Goal: Information Seeking & Learning: Learn about a topic

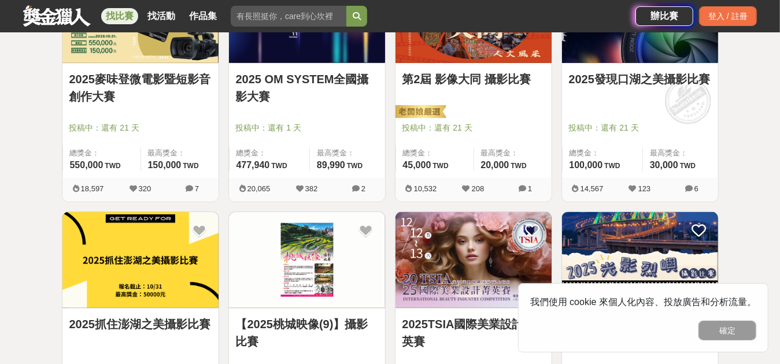
scroll to position [289, 0]
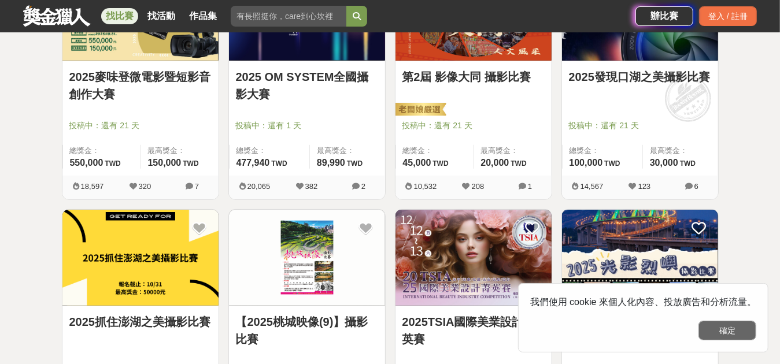
click at [726, 328] on button "確定" at bounding box center [727, 331] width 58 height 20
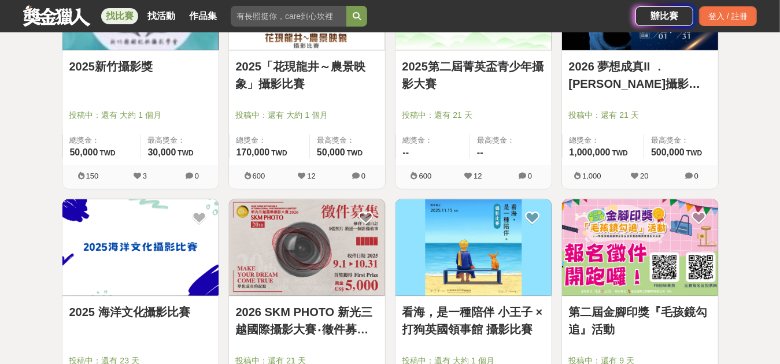
scroll to position [809, 0]
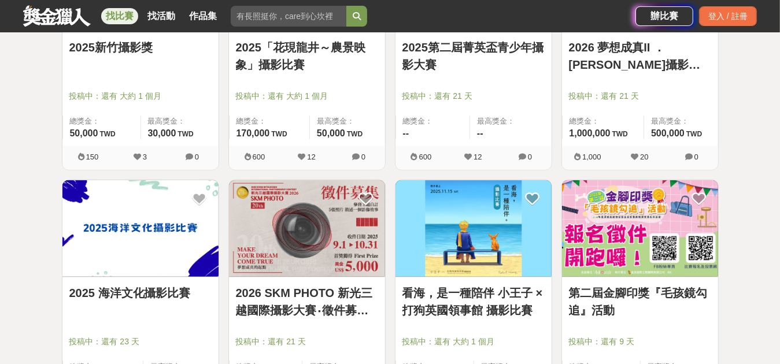
click at [119, 290] on link "2025 海洋文化攝影比賽" at bounding box center [140, 292] width 142 height 17
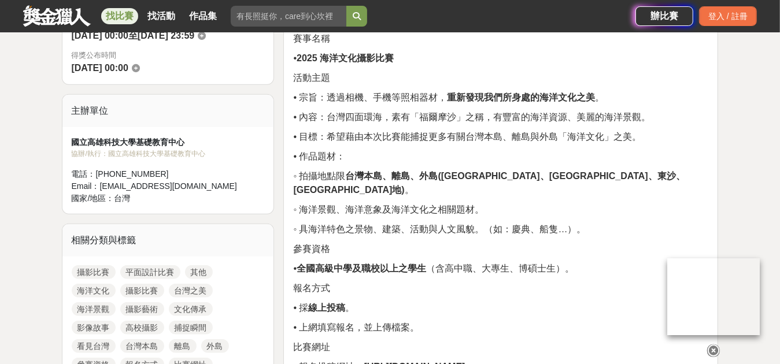
scroll to position [405, 0]
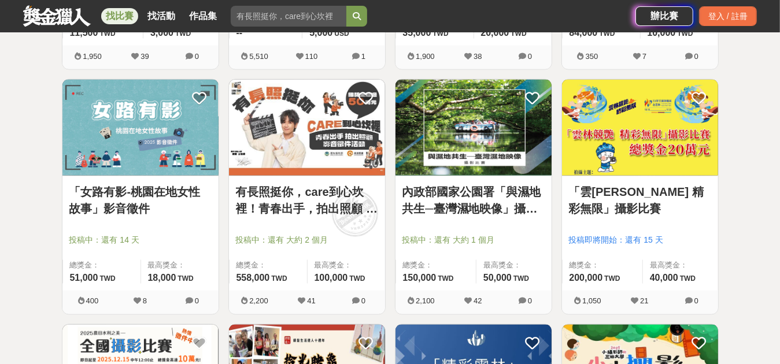
scroll to position [1156, 0]
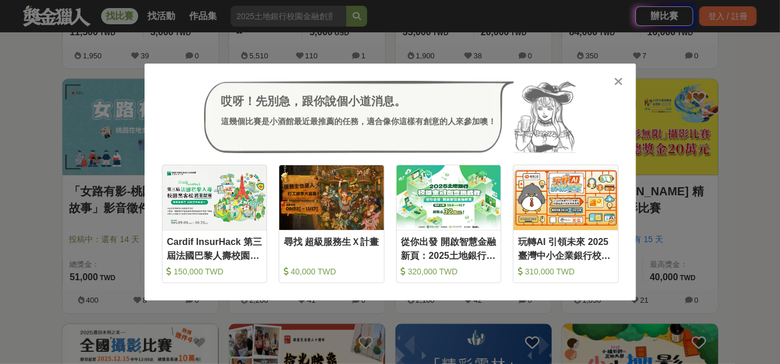
click at [618, 79] on icon at bounding box center [618, 82] width 9 height 12
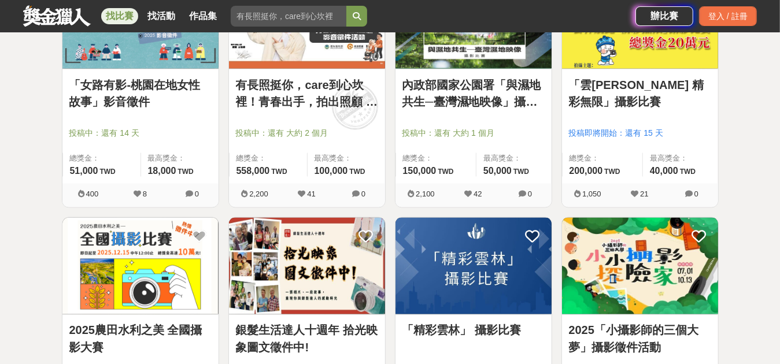
scroll to position [1272, 0]
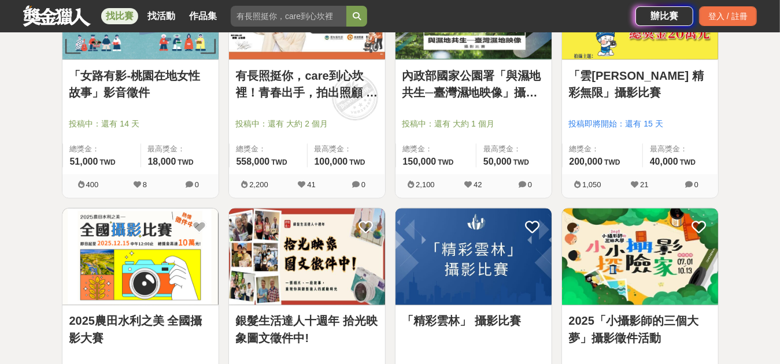
click at [121, 224] on img at bounding box center [140, 257] width 156 height 97
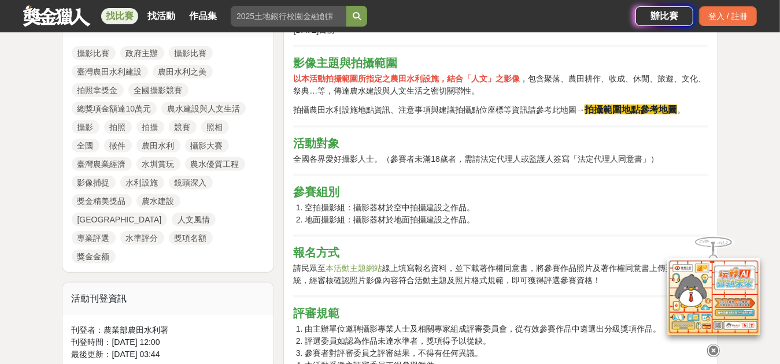
scroll to position [578, 0]
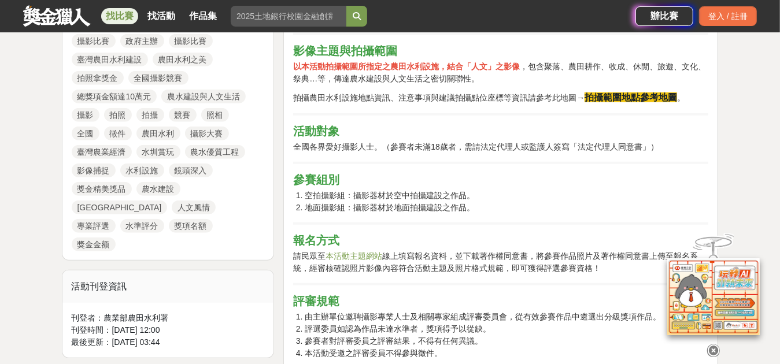
click at [718, 345] on icon at bounding box center [713, 351] width 13 height 13
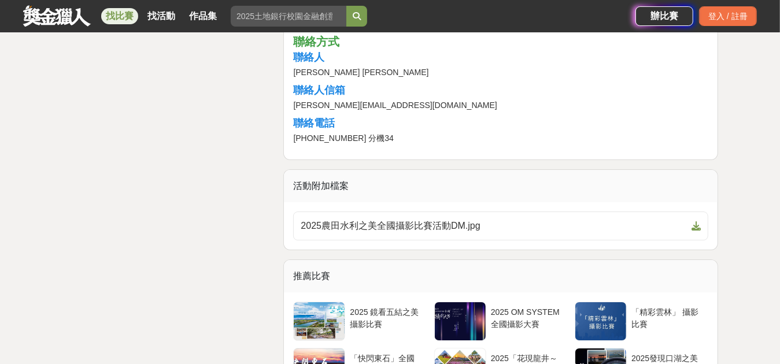
scroll to position [2370, 0]
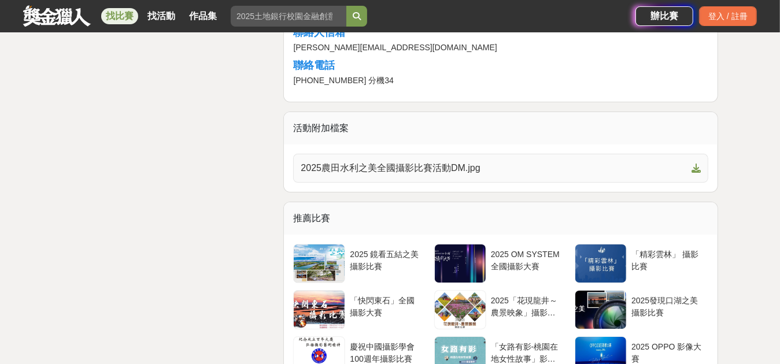
click at [421, 165] on span "2025農田水利之美全國攝影比賽活動DM.jpg" at bounding box center [494, 168] width 386 height 14
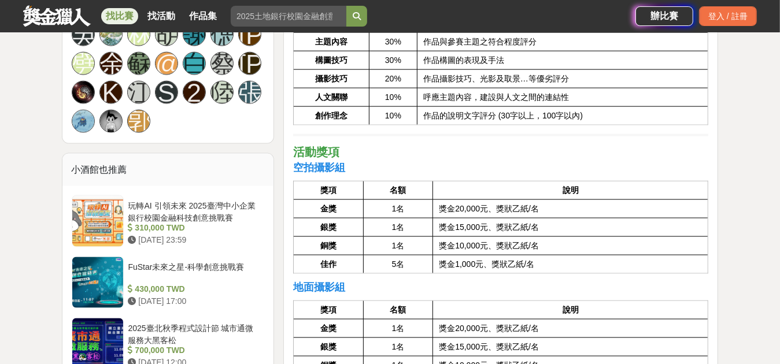
scroll to position [1041, 0]
